Goal: Information Seeking & Learning: Find specific fact

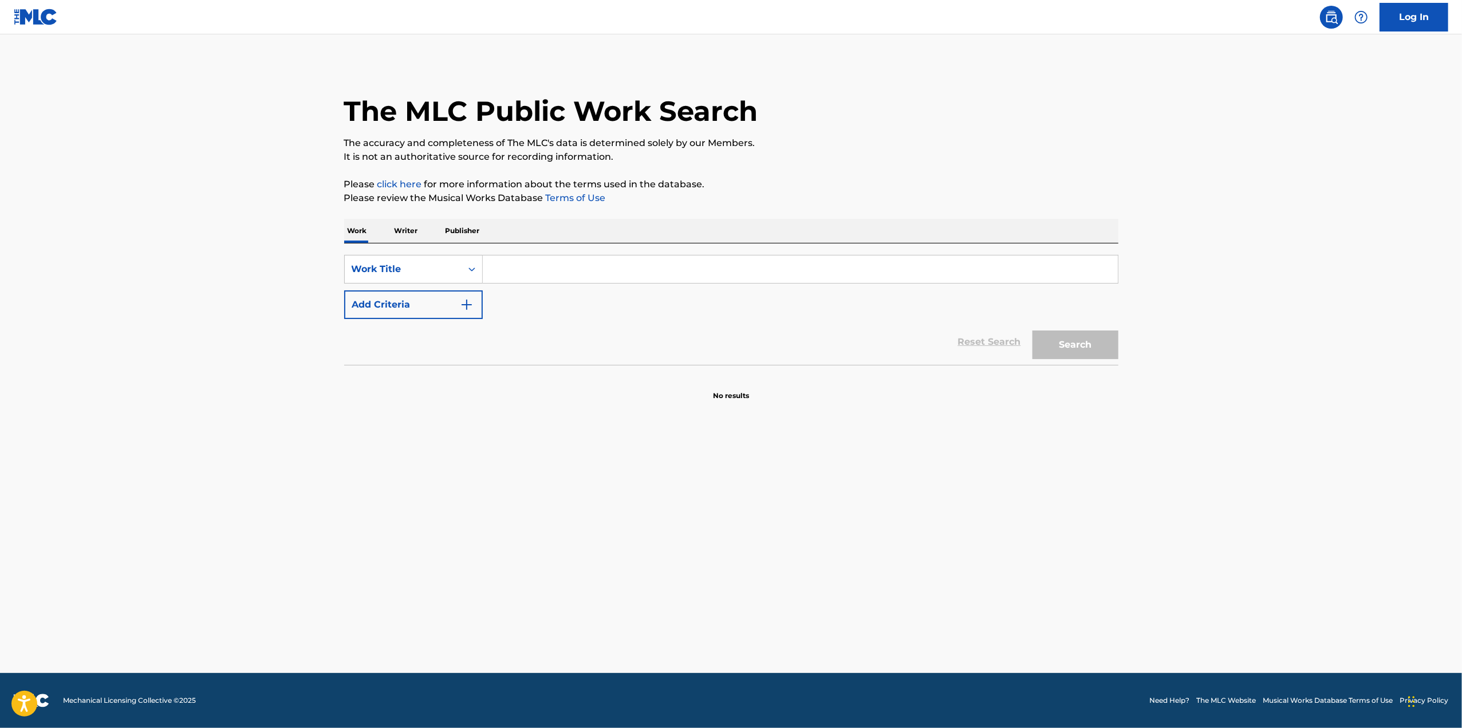
click at [649, 265] on input "Search Form" at bounding box center [800, 268] width 635 height 27
paste input "Y Y Y Y Y Y Y Y Y Y Y Y Y Y Y Y Y Y Y Y Y Y Y Y Y Y+1 Y +1 Y +1 Y+1 Y+1 Y +1 Y …"
click at [562, 269] on input "Y Y Y Y Y Y Y Y Y Y Y Y Y Y Y Y Y Y Y Y Y Y Y Y Y Y+1 Y +1 Y +1 Y+1 Y+1 Y +1 Y …" at bounding box center [800, 268] width 635 height 27
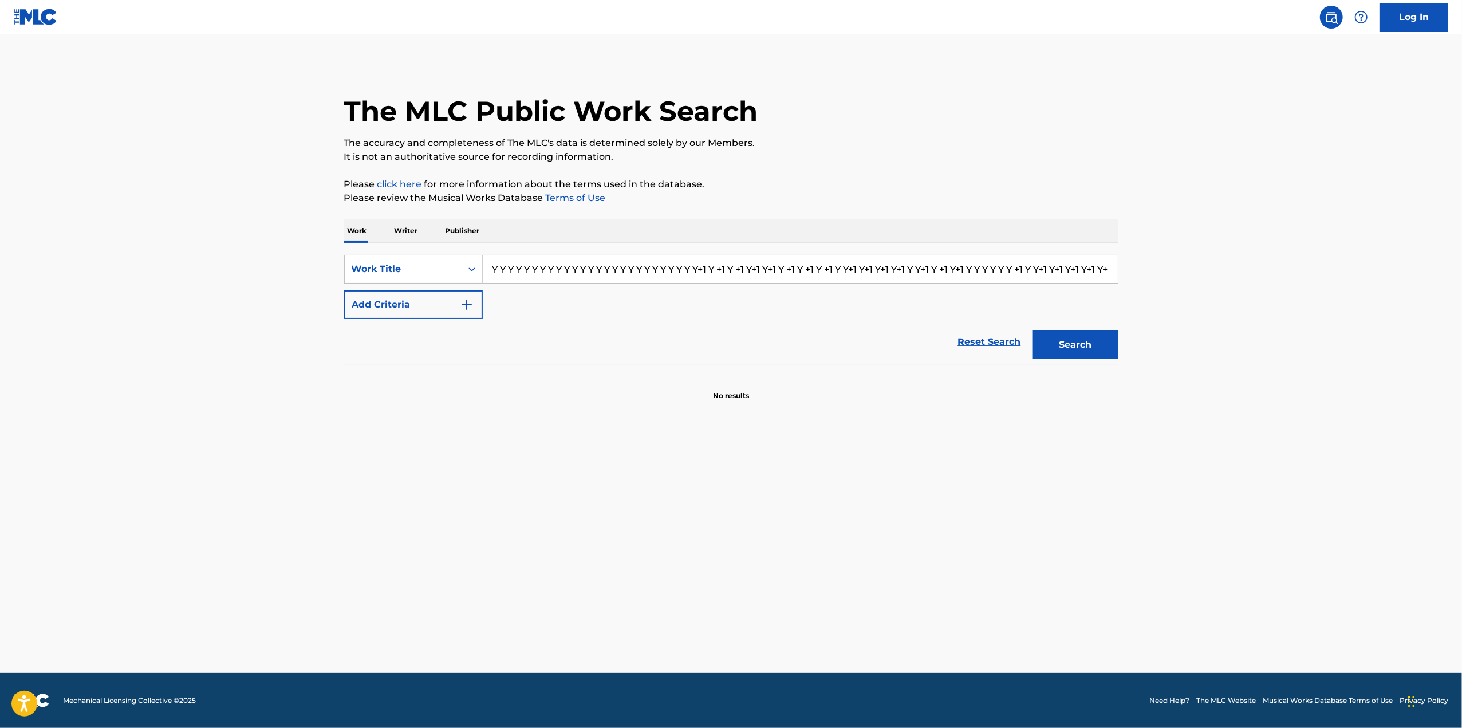
paste input "The Fate of [PERSON_NAME]"
click at [1088, 342] on button "Search" at bounding box center [1076, 344] width 86 height 29
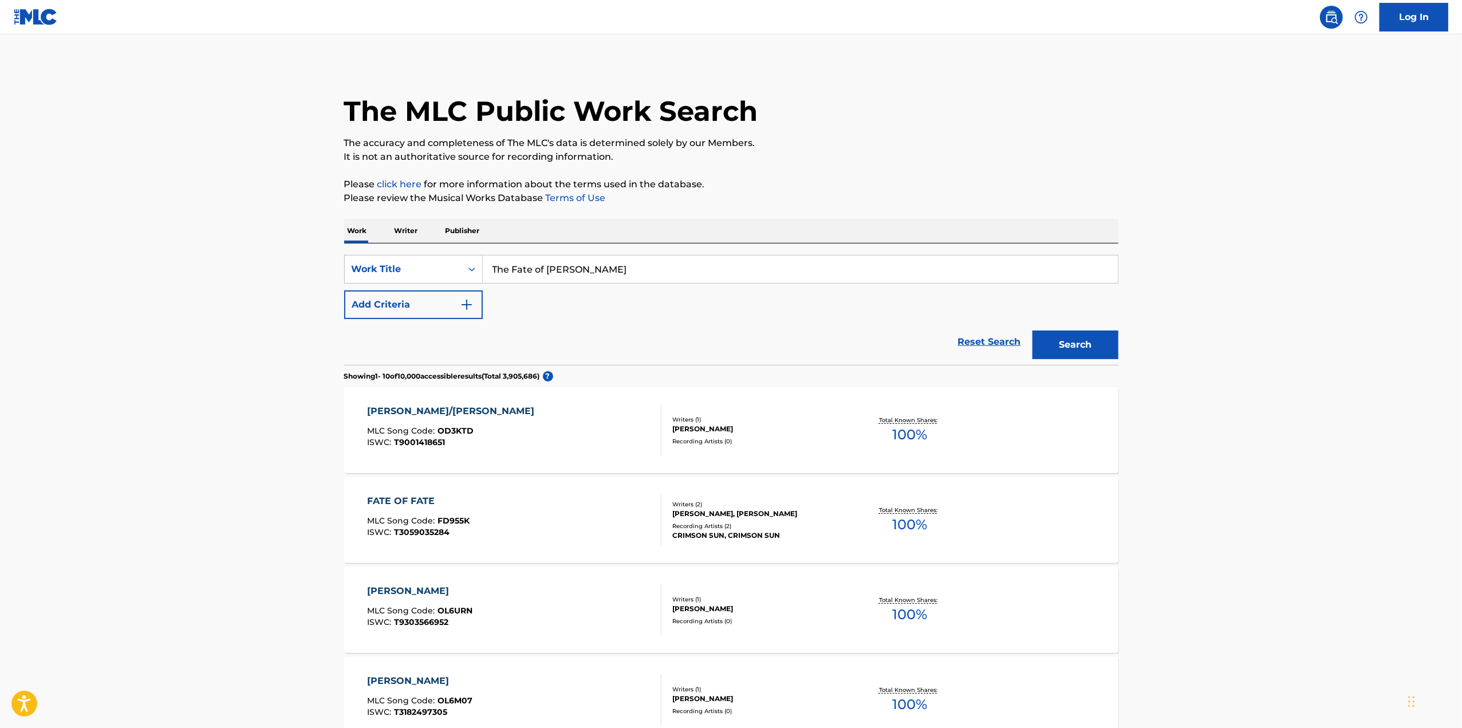
drag, startPoint x: 628, startPoint y: 263, endPoint x: 233, endPoint y: 303, distance: 397.7
click at [233, 303] on main "The MLC Public Work Search The accuracy and completeness of The MLC's data is d…" at bounding box center [731, 690] width 1462 height 1313
type input "eyes closed"
click at [450, 305] on button "Add Criteria" at bounding box center [413, 304] width 139 height 29
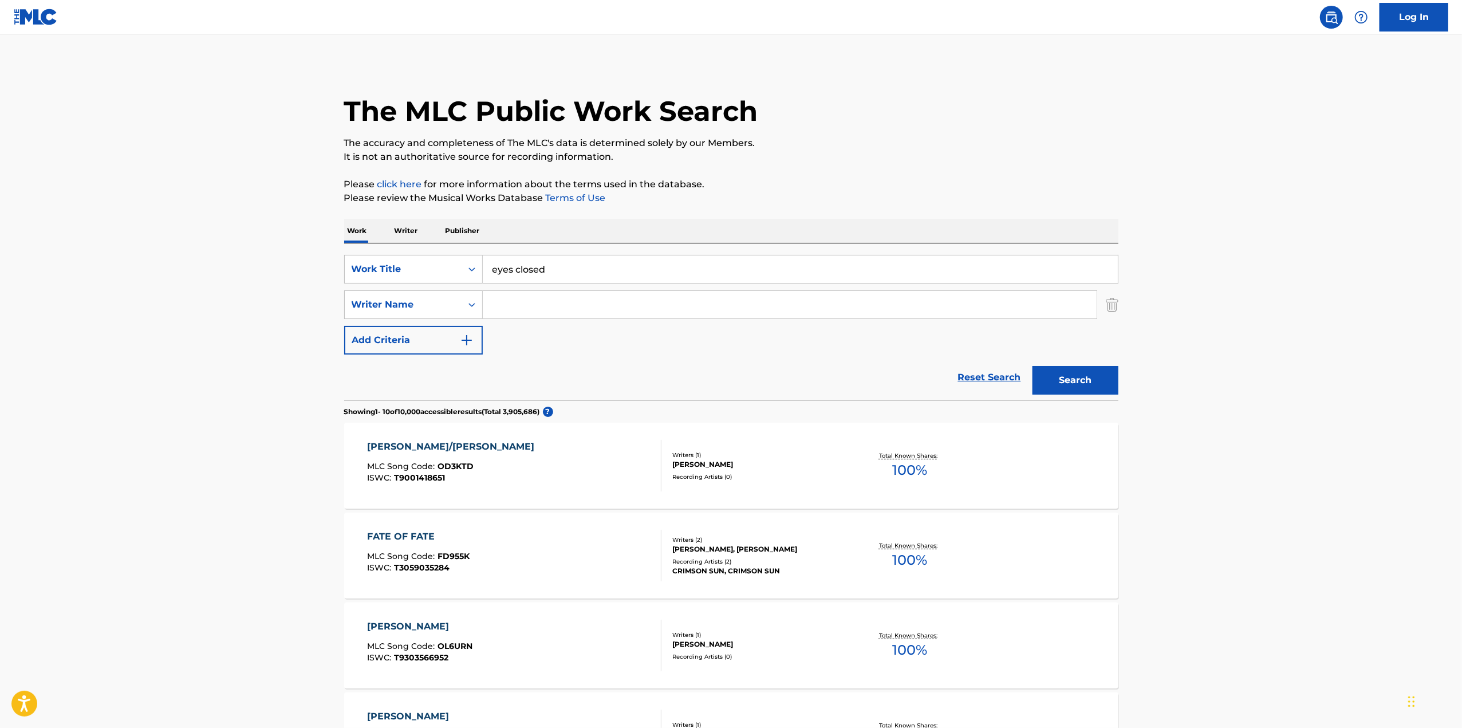
click at [565, 300] on input "Search Form" at bounding box center [790, 304] width 614 height 27
type input "[PERSON_NAME]"
click at [1033, 366] on button "Search" at bounding box center [1076, 380] width 86 height 29
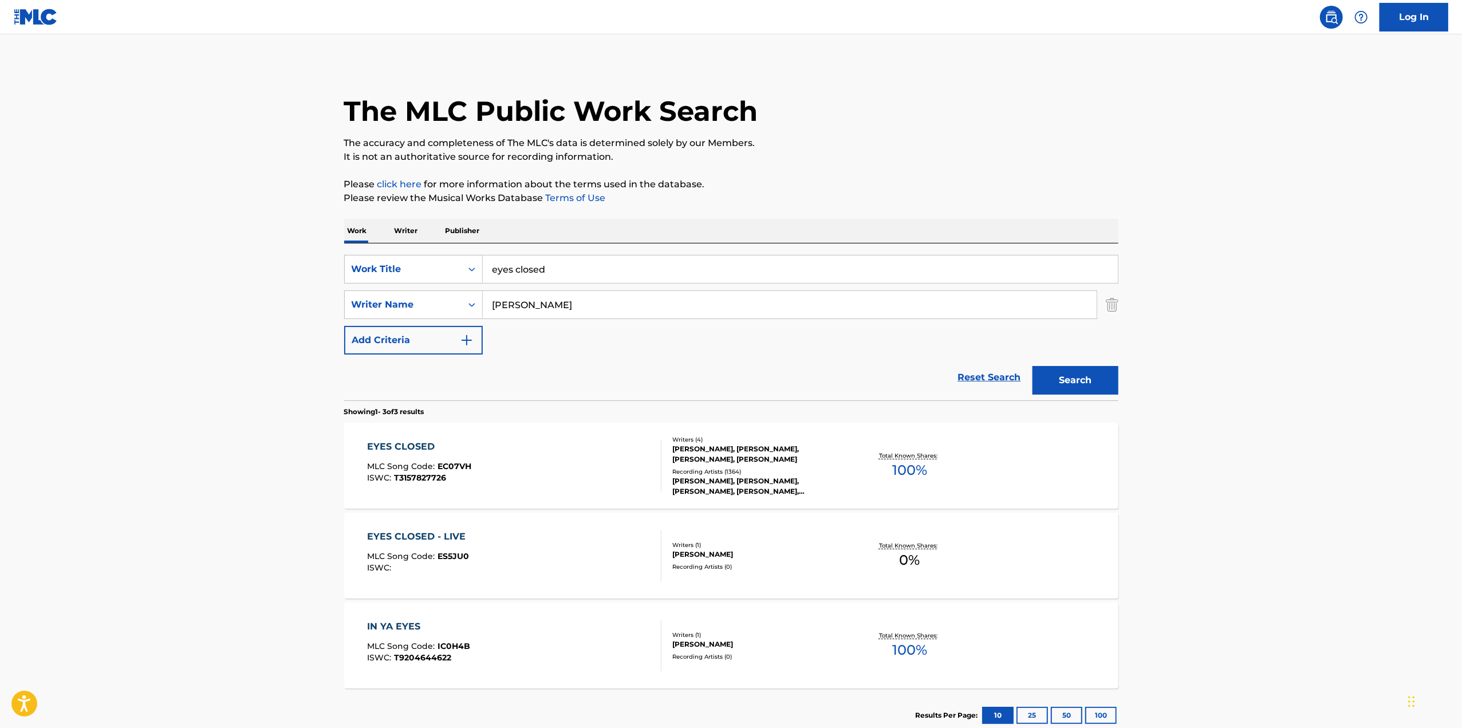
click at [616, 459] on div "EYES CLOSED MLC Song Code : EC07VH ISWC : T3157827726" at bounding box center [514, 466] width 294 height 52
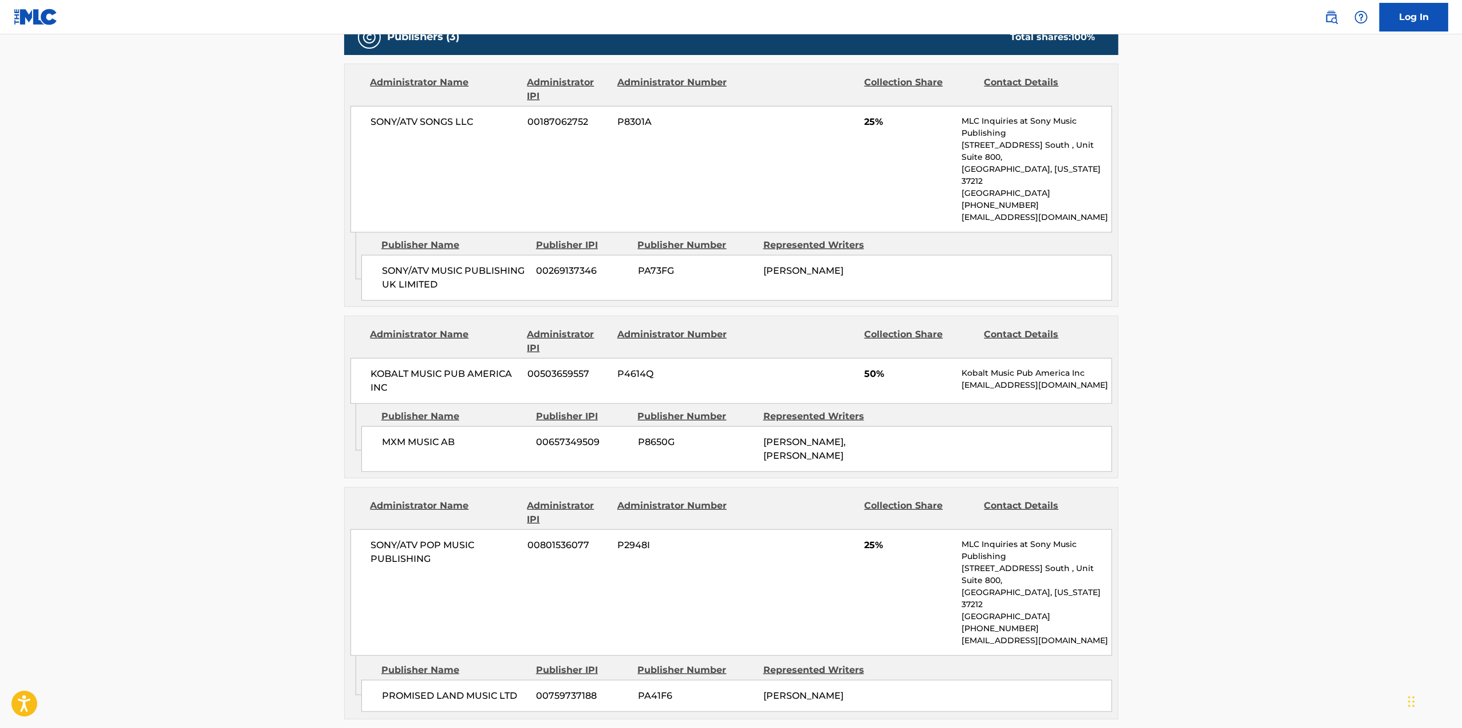
scroll to position [573, 0]
